Goal: Task Accomplishment & Management: Manage account settings

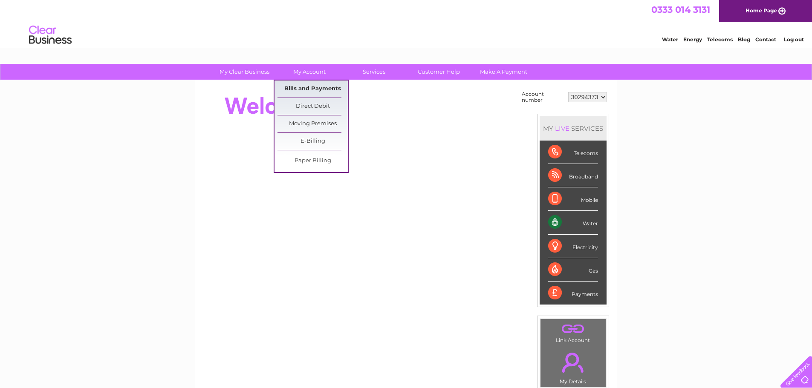
click at [319, 87] on link "Bills and Payments" at bounding box center [313, 89] width 70 height 17
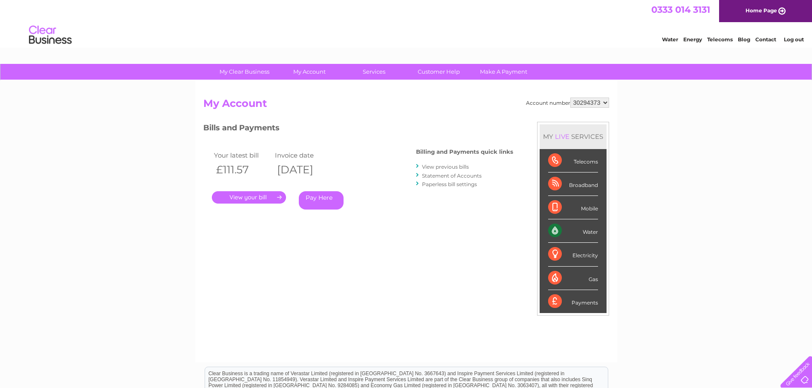
click at [442, 168] on link "View previous bills" at bounding box center [445, 167] width 47 height 6
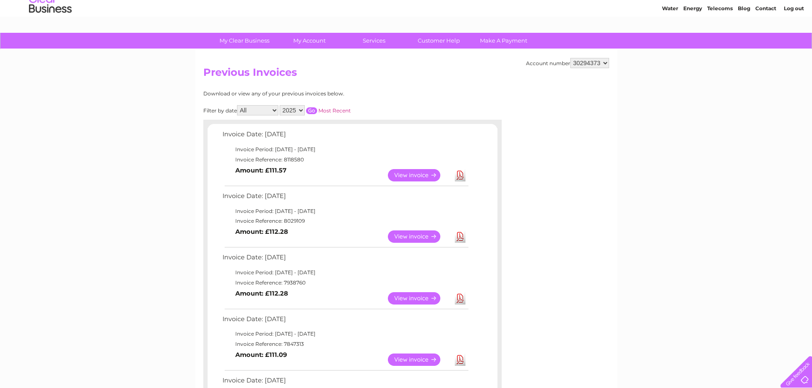
scroll to position [85, 0]
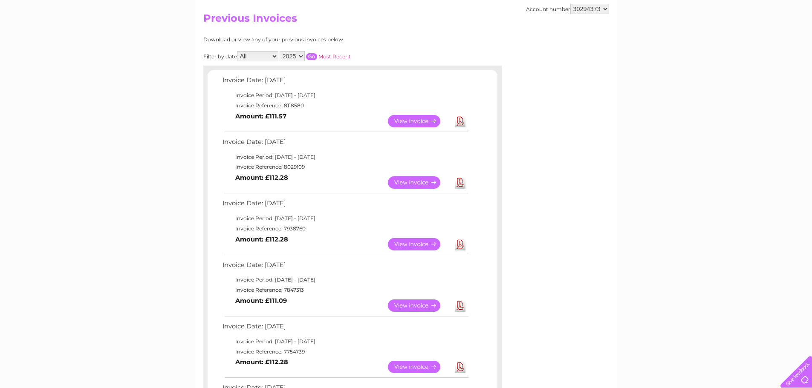
click at [561, 238] on div "Account number 30294373 Previous Invoices Download or view any of your previous…" at bounding box center [406, 331] width 422 height 673
click at [433, 180] on link "View" at bounding box center [419, 183] width 63 height 12
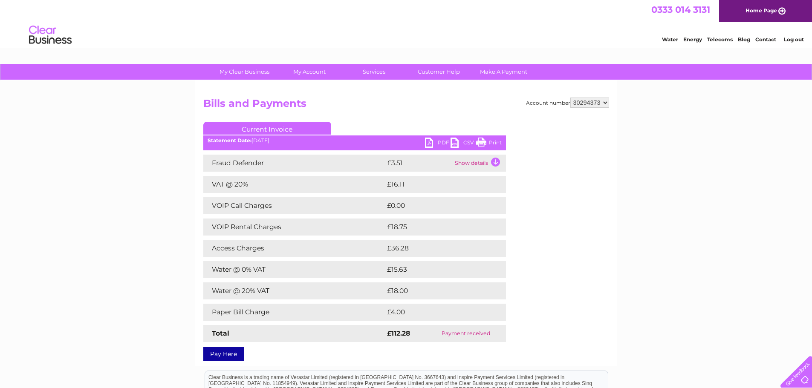
click at [441, 143] on link "PDF" at bounding box center [438, 144] width 26 height 12
